Goal: Find specific page/section: Find specific page/section

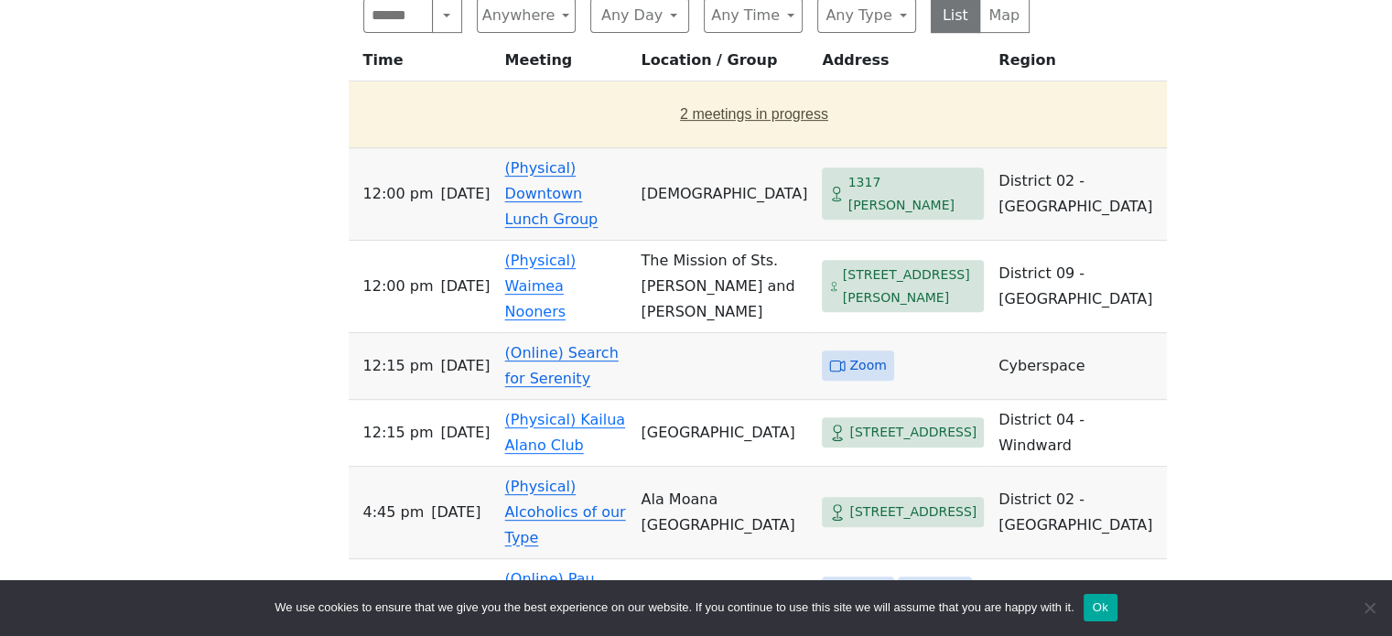
scroll to position [732, 0]
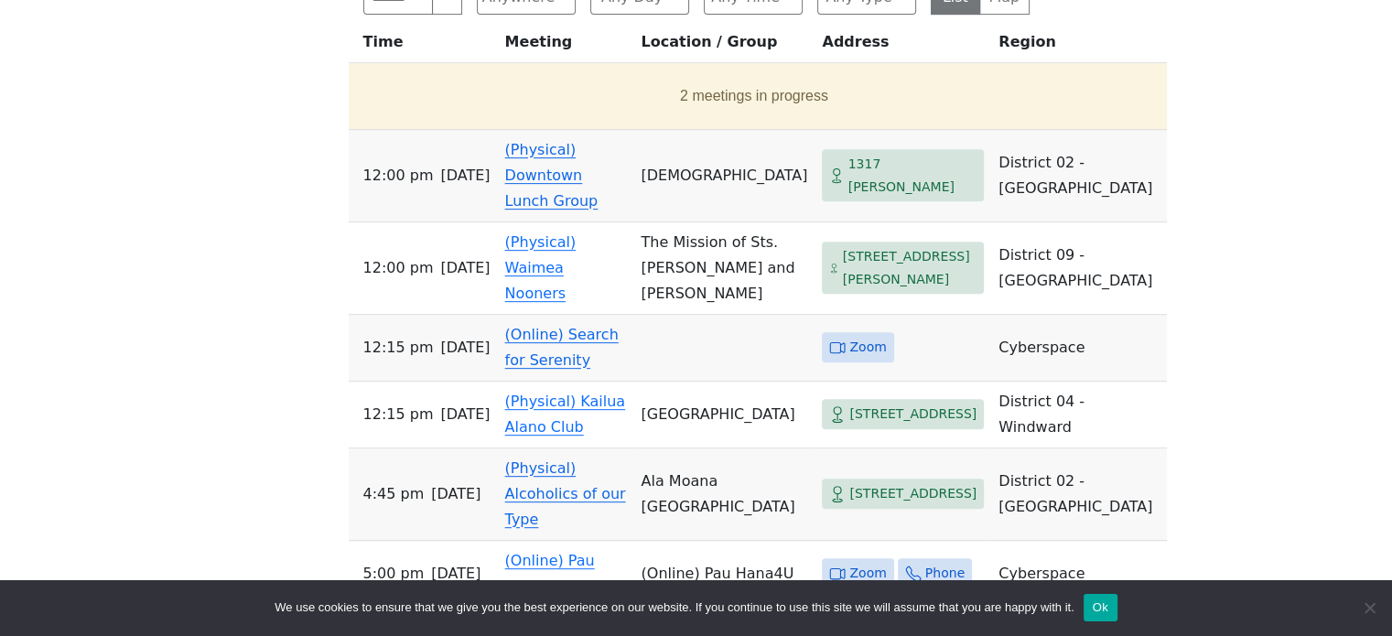
click at [546, 336] on link "(Online) Search for Serenity" at bounding box center [562, 347] width 114 height 43
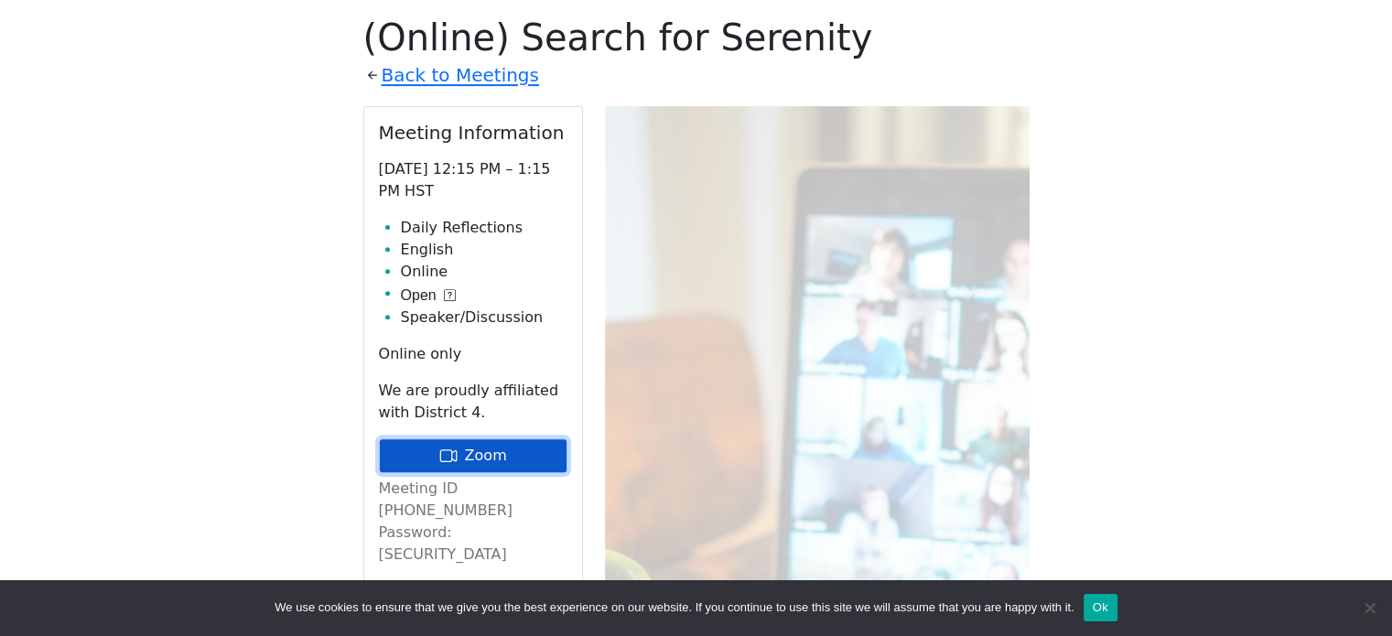
click at [470, 454] on link "Zoom" at bounding box center [473, 455] width 189 height 35
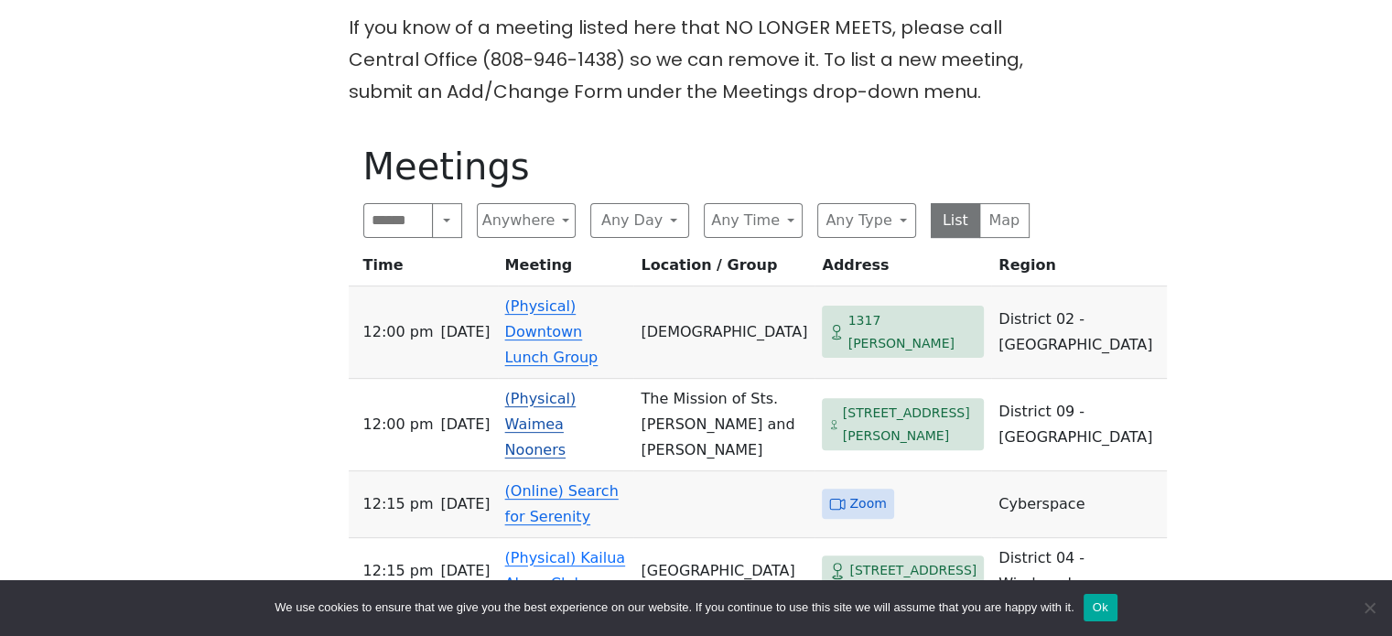
scroll to position [549, 0]
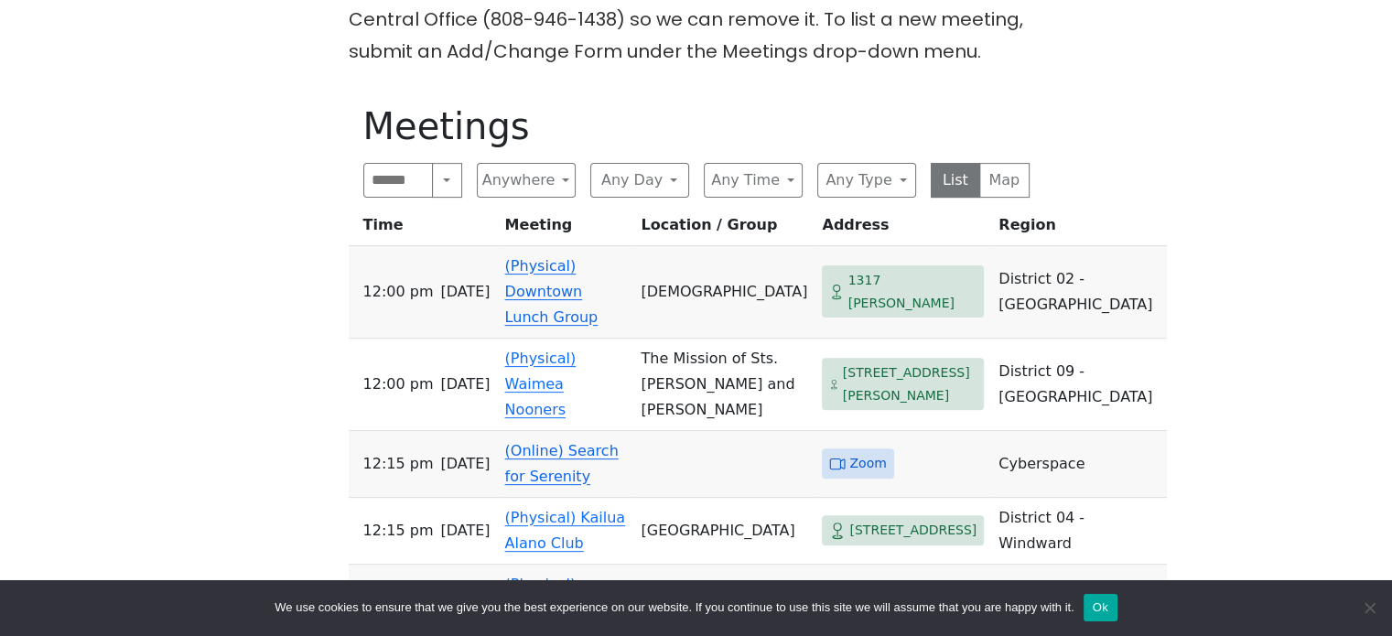
click at [536, 452] on link "(Online) Search for Serenity" at bounding box center [562, 463] width 114 height 43
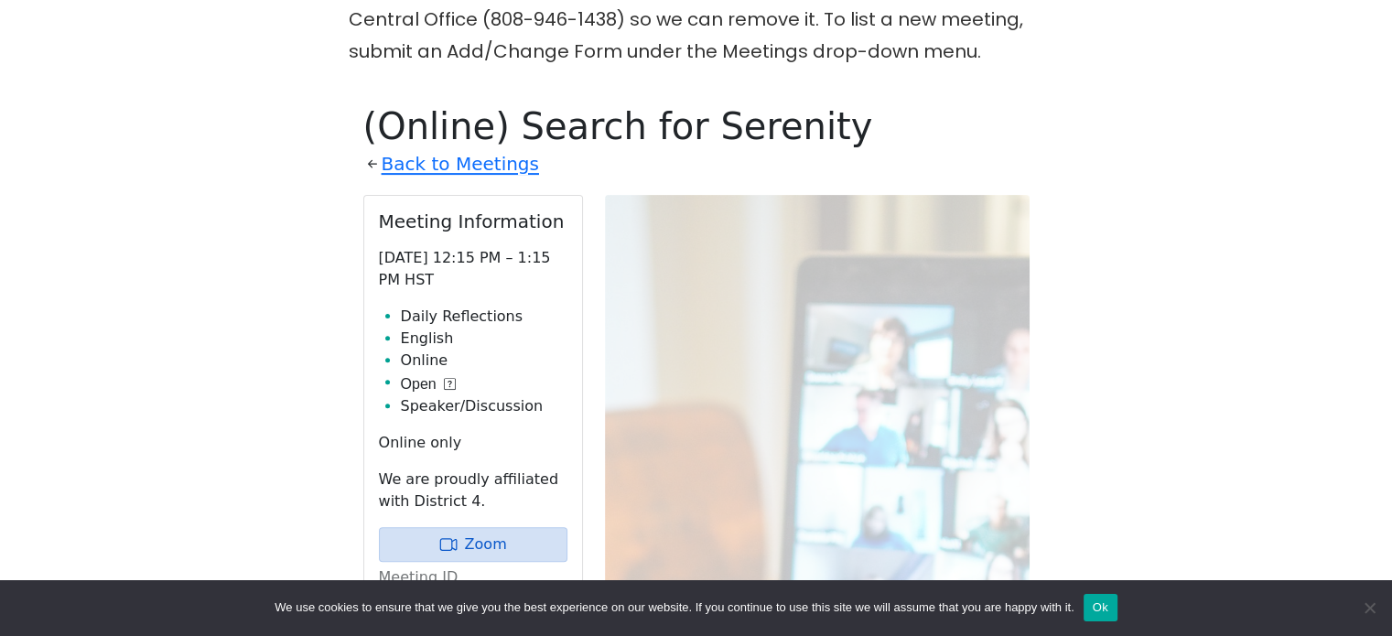
scroll to position [638, 0]
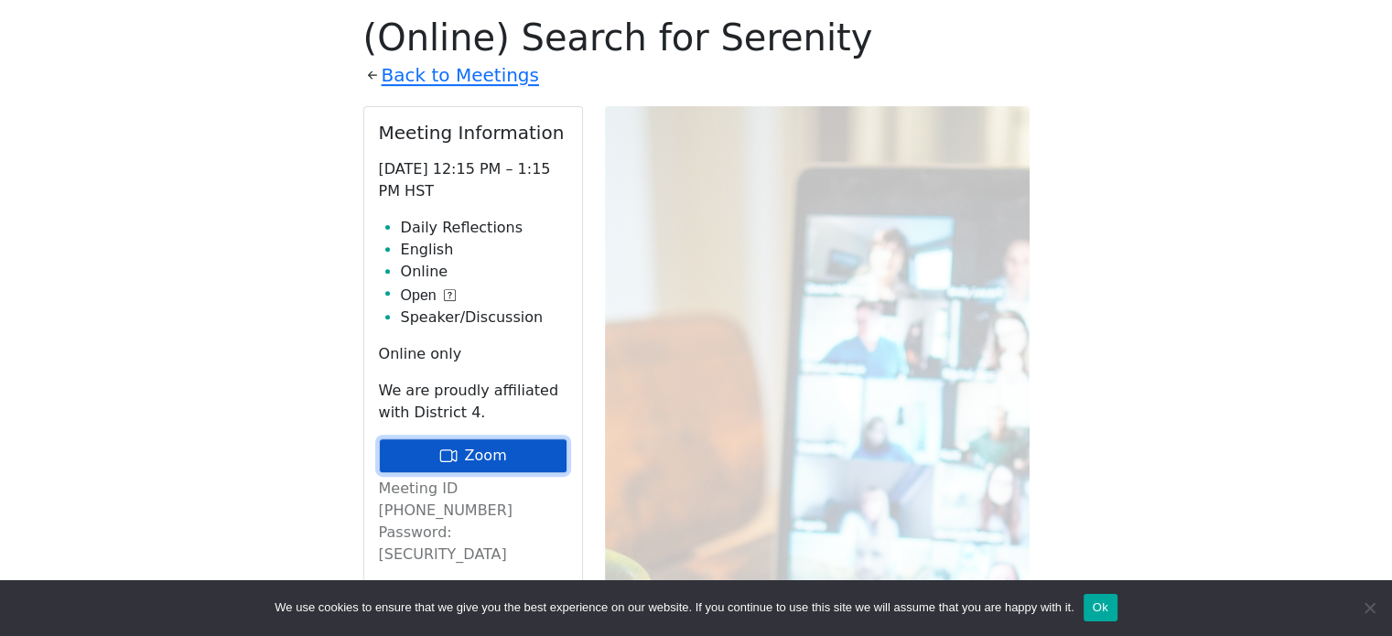
click at [507, 453] on link "Zoom" at bounding box center [473, 455] width 189 height 35
